Goal: Task Accomplishment & Management: Manage account settings

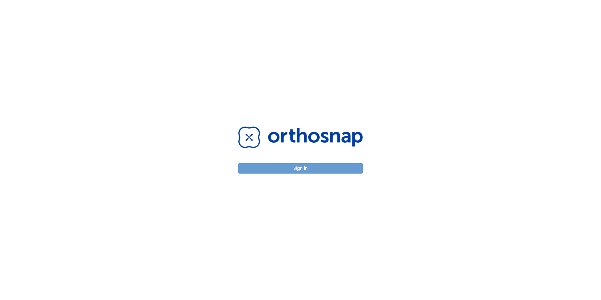
click at [301, 173] on button "Sign in" at bounding box center [300, 168] width 124 height 10
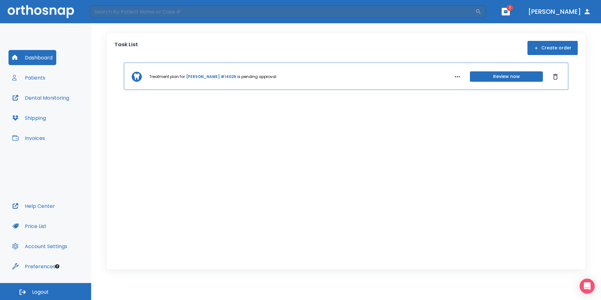
click at [45, 75] on button "Patients" at bounding box center [28, 77] width 41 height 15
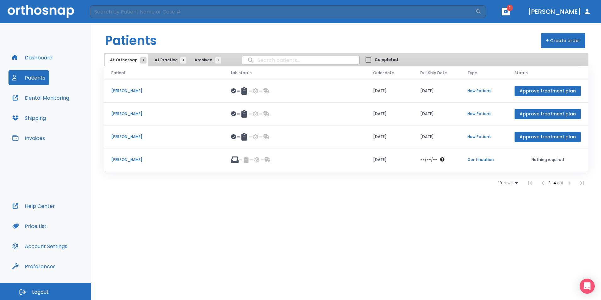
click at [118, 161] on p "[PERSON_NAME]" at bounding box center [163, 160] width 105 height 6
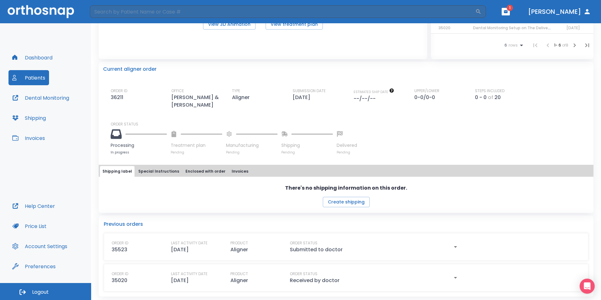
scroll to position [126, 0]
